Goal: Check status: Check status

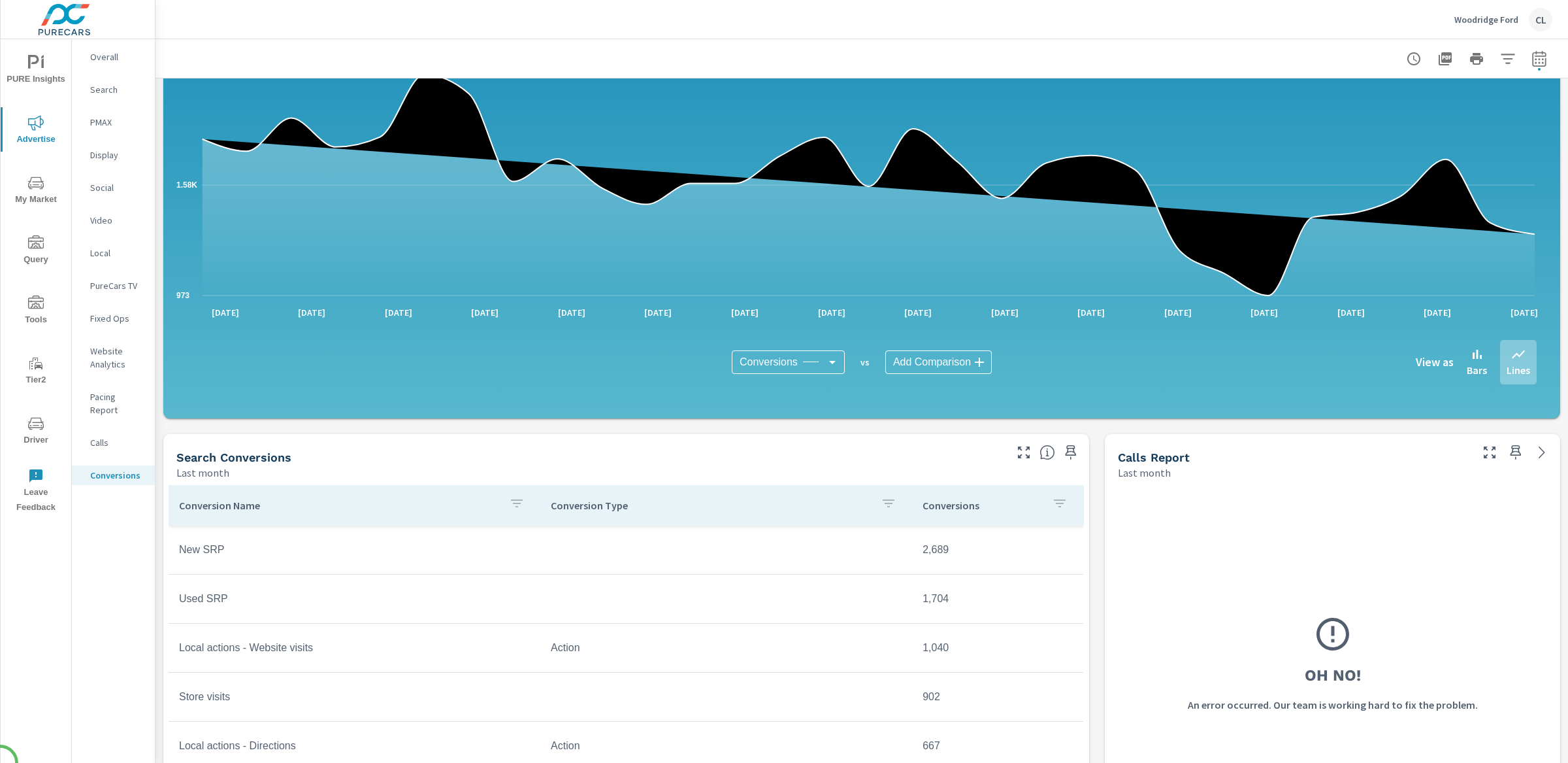
scroll to position [268, 0]
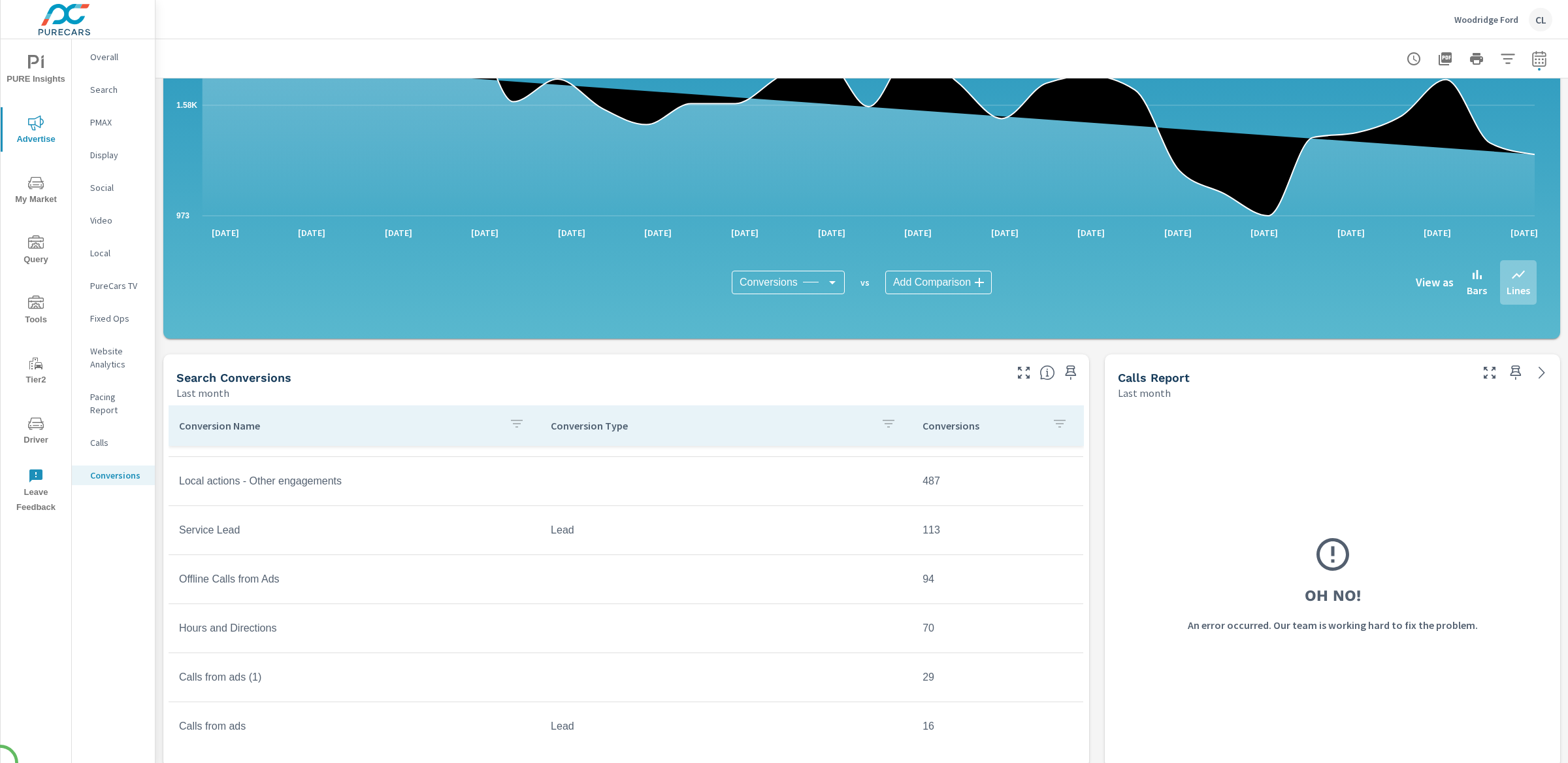
scroll to position [237, 0]
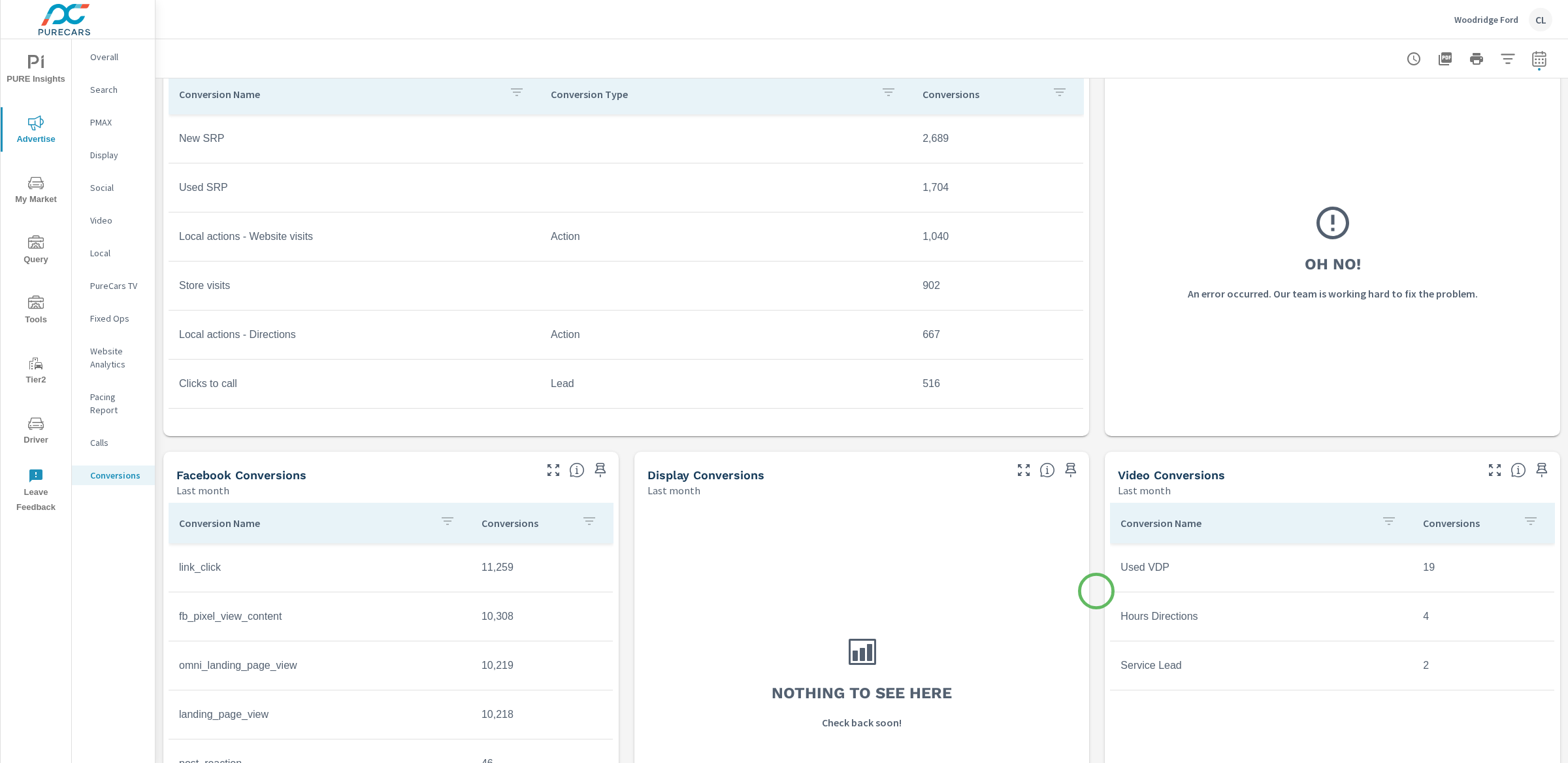
scroll to position [708, 0]
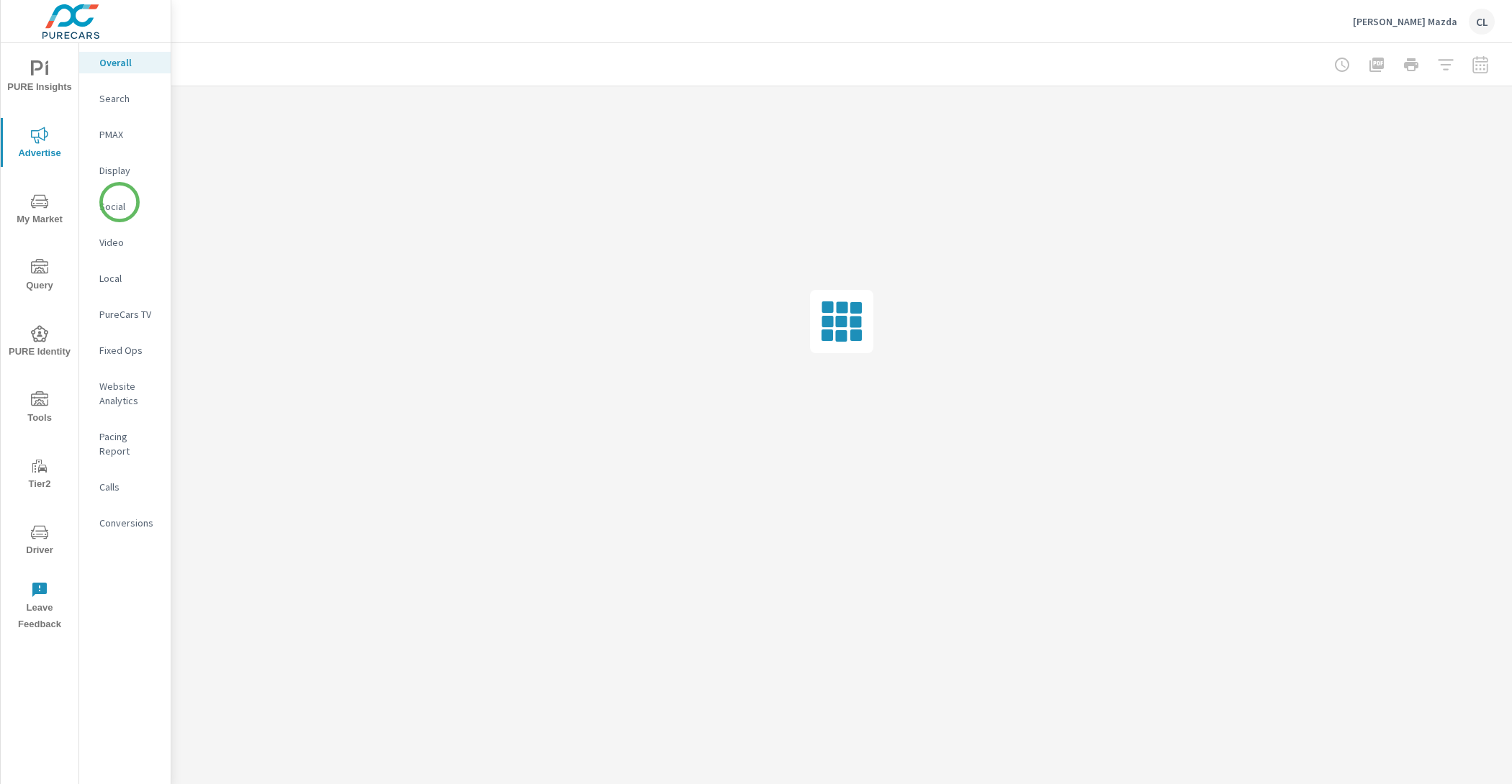
click at [110, 206] on p "Social" at bounding box center [129, 206] width 59 height 14
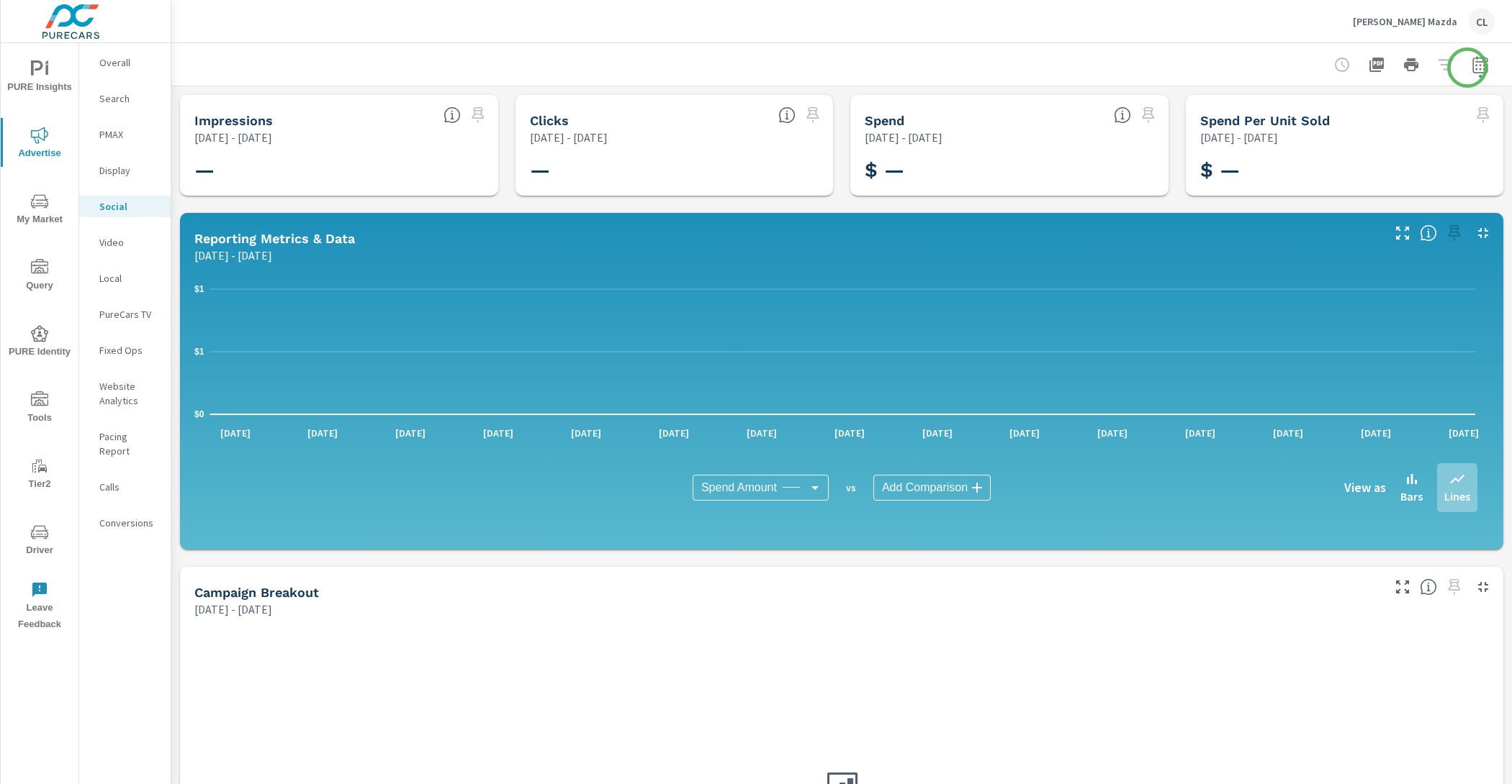
click at [1471, 67] on icon "button" at bounding box center [1480, 64] width 17 height 17
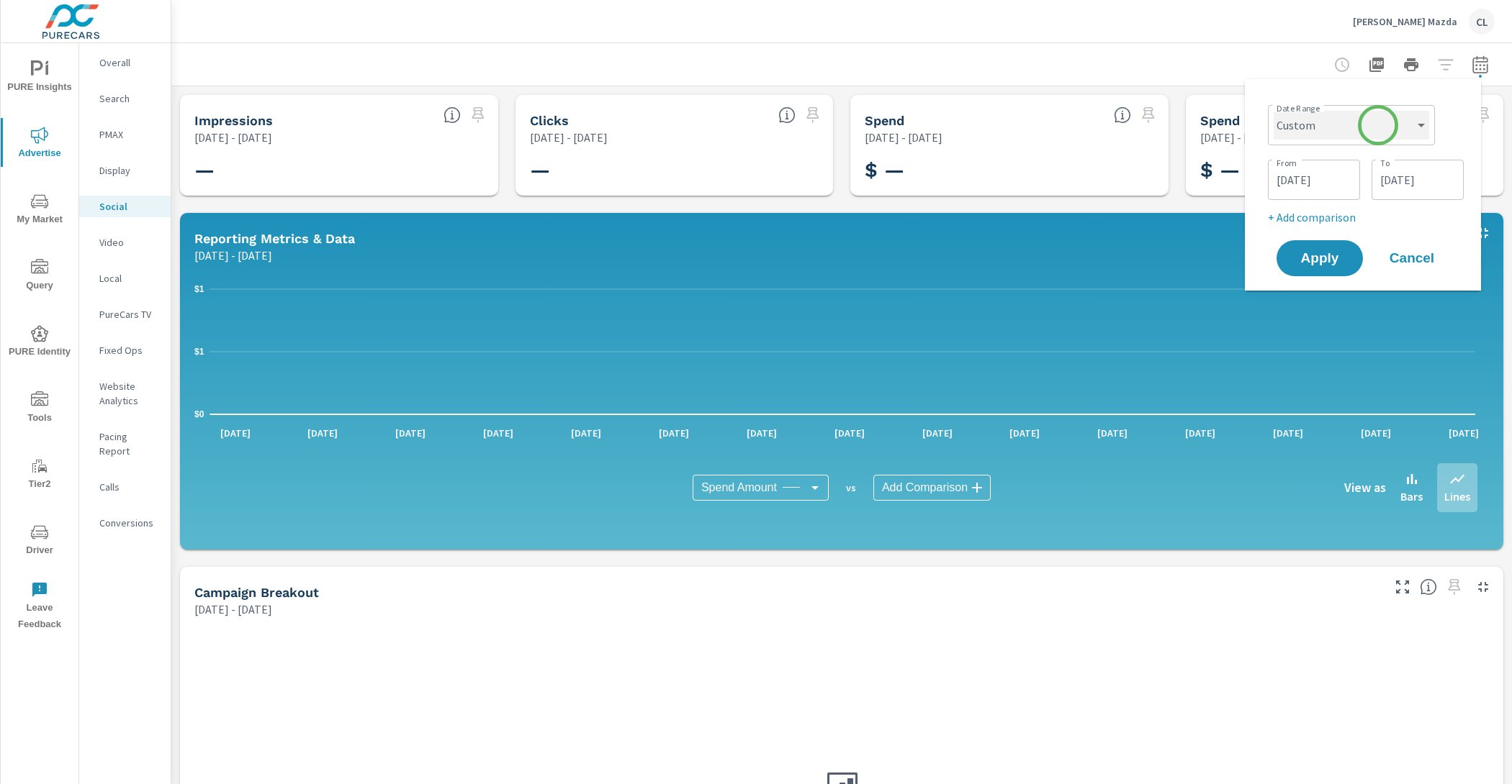
click at [1378, 126] on select "Custom [DATE] Last week Last 7 days Last 14 days Last 30 days Last 45 days Last…" at bounding box center [1351, 126] width 155 height 29
select select "Month to date"
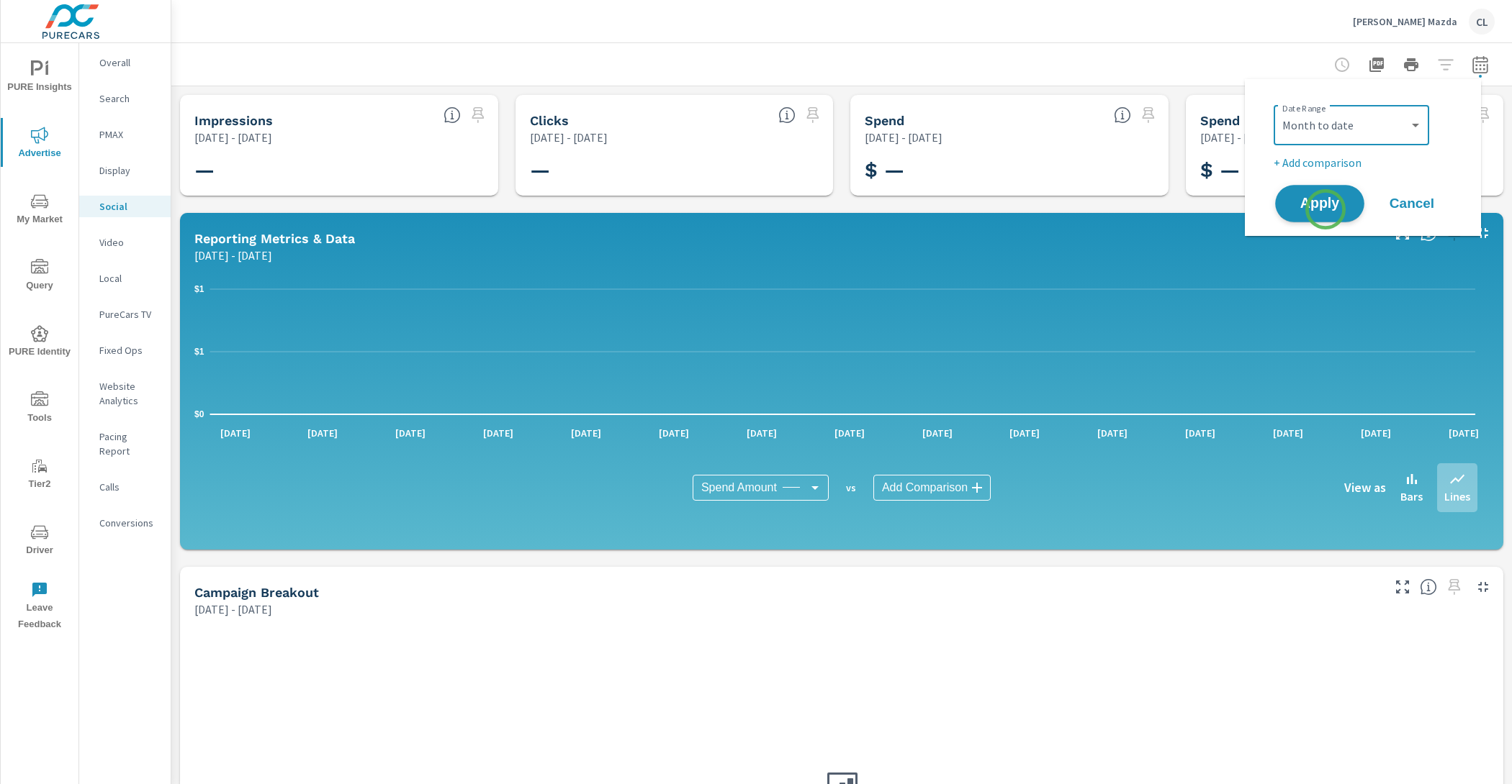
click at [1325, 208] on span "Apply" at bounding box center [1319, 204] width 59 height 14
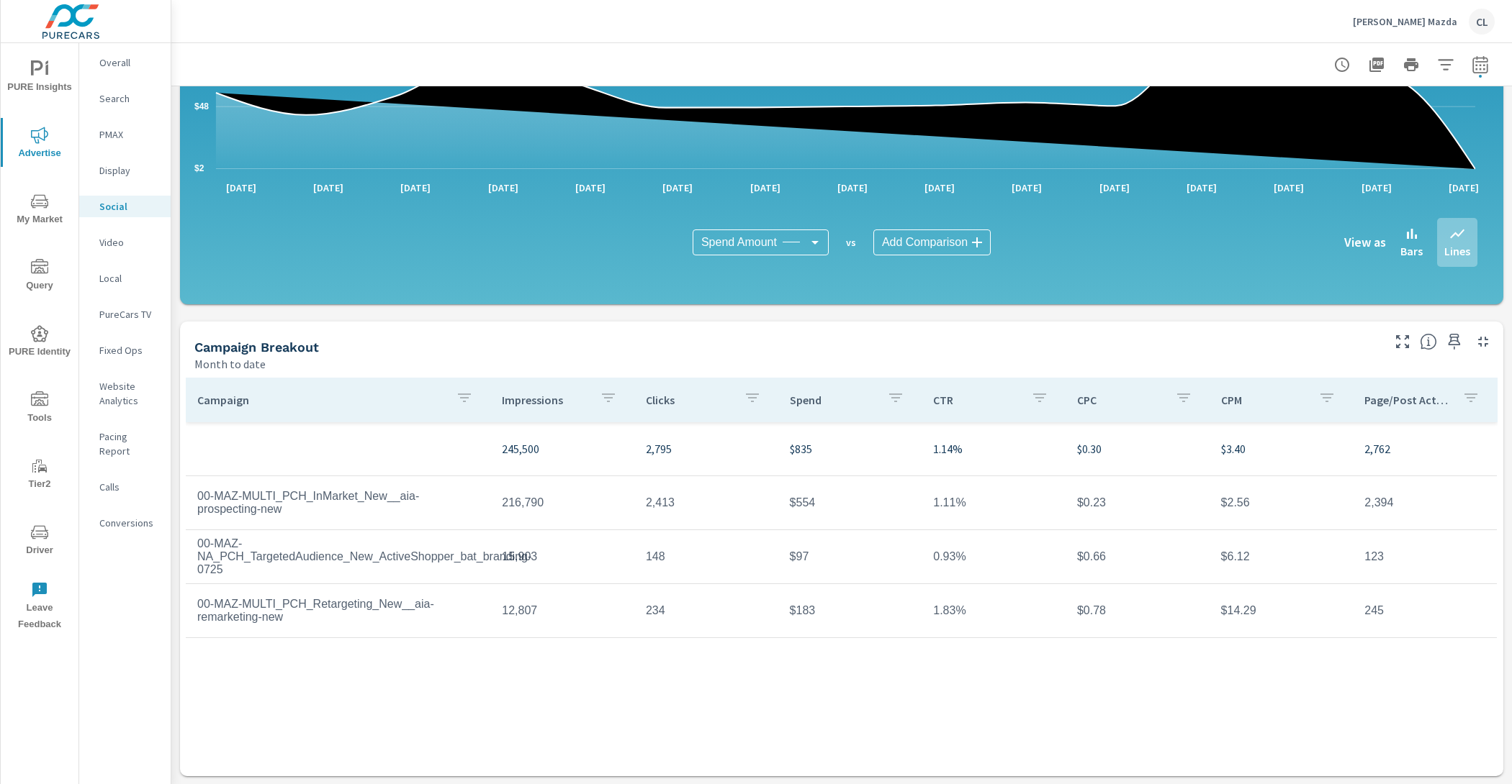
scroll to position [246, 0]
